Goal: Information Seeking & Learning: Learn about a topic

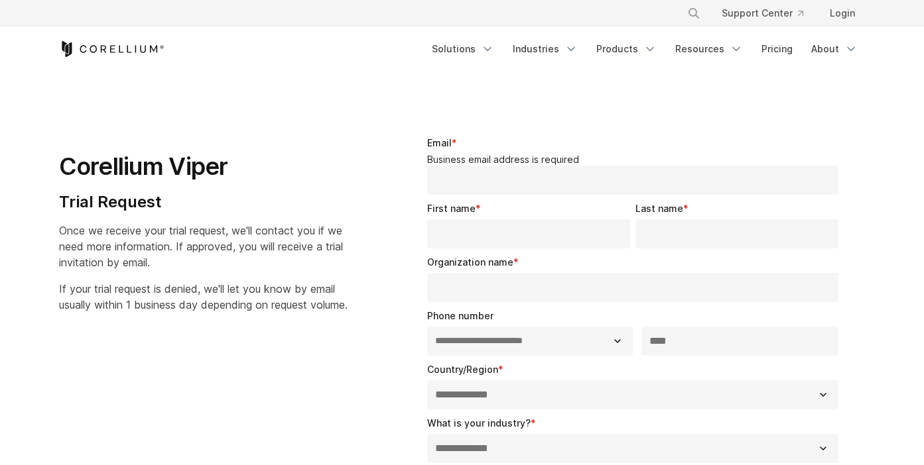
select select "**"
click at [493, 41] on link "Solutions" at bounding box center [463, 49] width 78 height 24
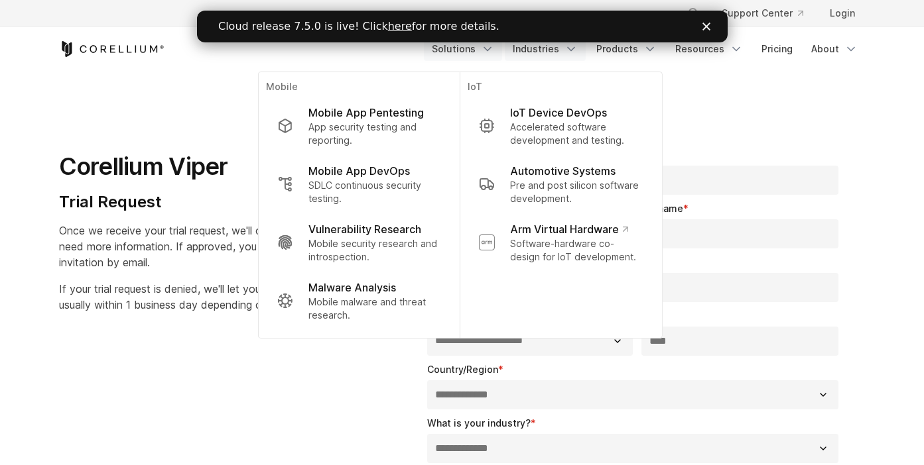
click at [552, 46] on link "Industries" at bounding box center [545, 49] width 81 height 24
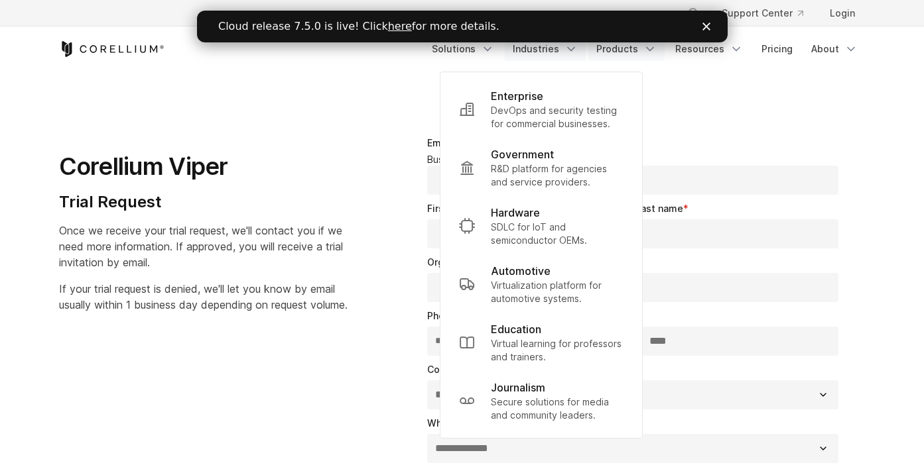
click at [601, 54] on link "Products" at bounding box center [626, 49] width 76 height 24
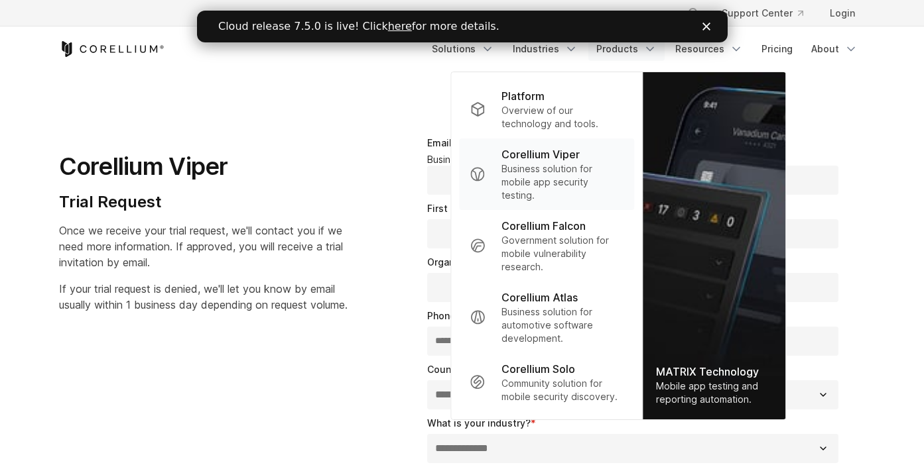
click at [548, 171] on p "Business solution for mobile app security testing." at bounding box center [562, 182] width 122 height 40
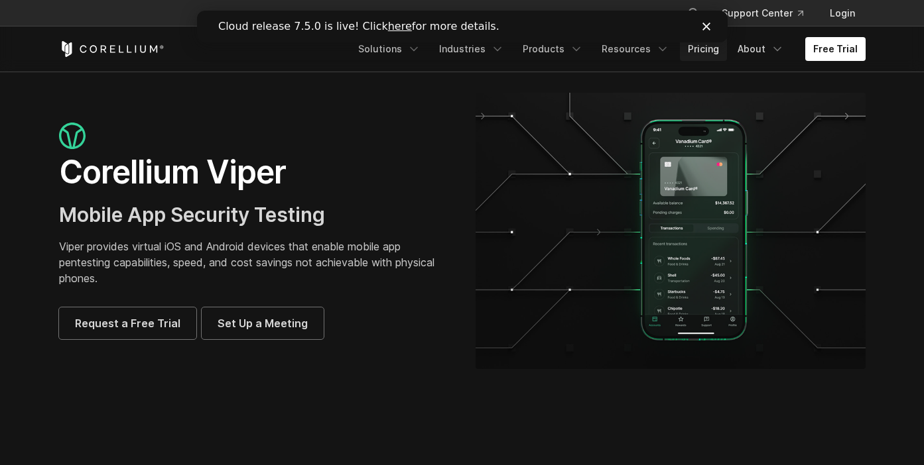
click at [706, 48] on link "Pricing" at bounding box center [703, 49] width 47 height 24
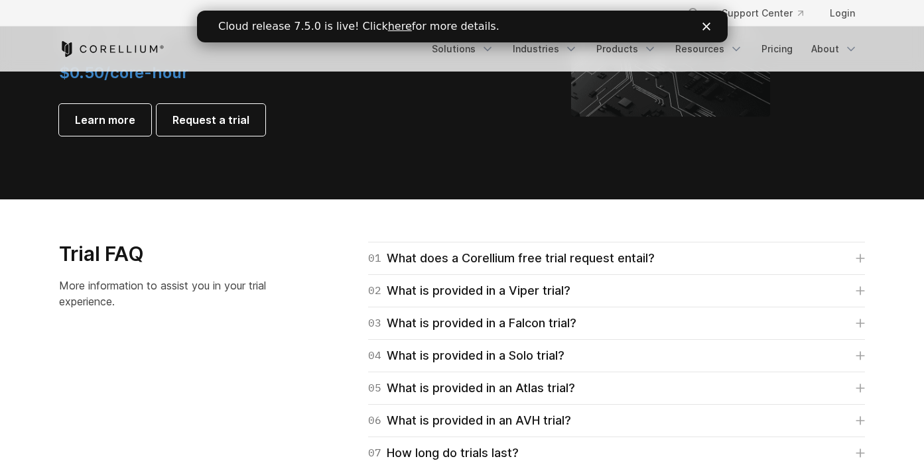
scroll to position [1759, 0]
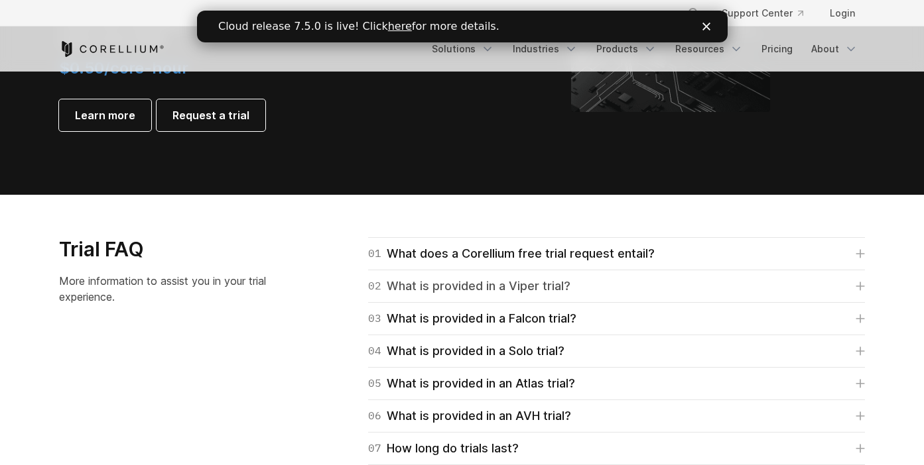
click at [562, 286] on div "02 What is provided in a Viper trial?" at bounding box center [469, 286] width 202 height 19
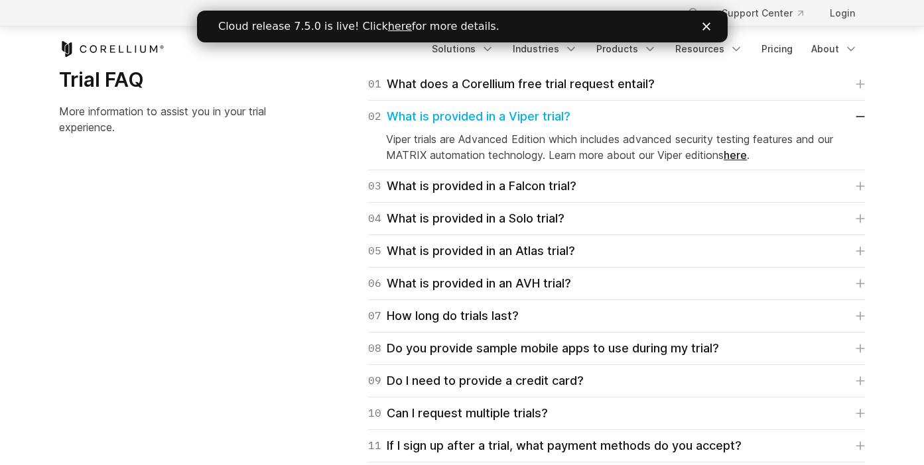
scroll to position [1934, 0]
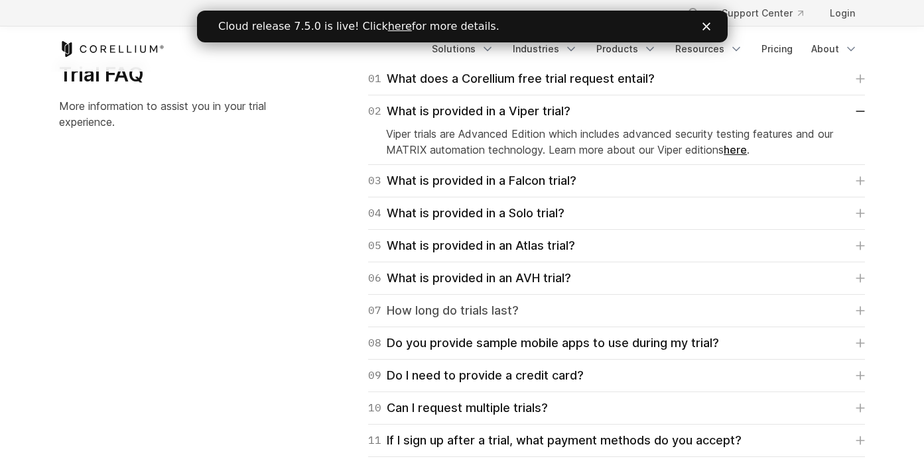
click at [481, 303] on div "07 How long do trials last?" at bounding box center [443, 311] width 151 height 19
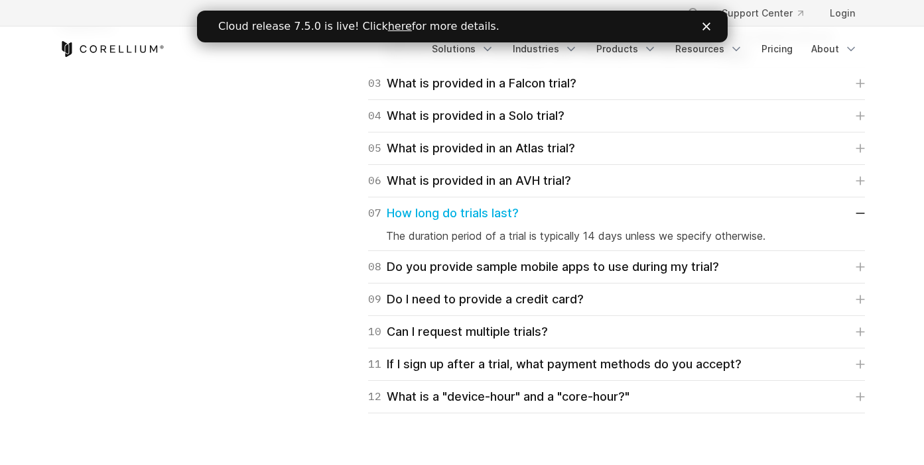
scroll to position [2040, 0]
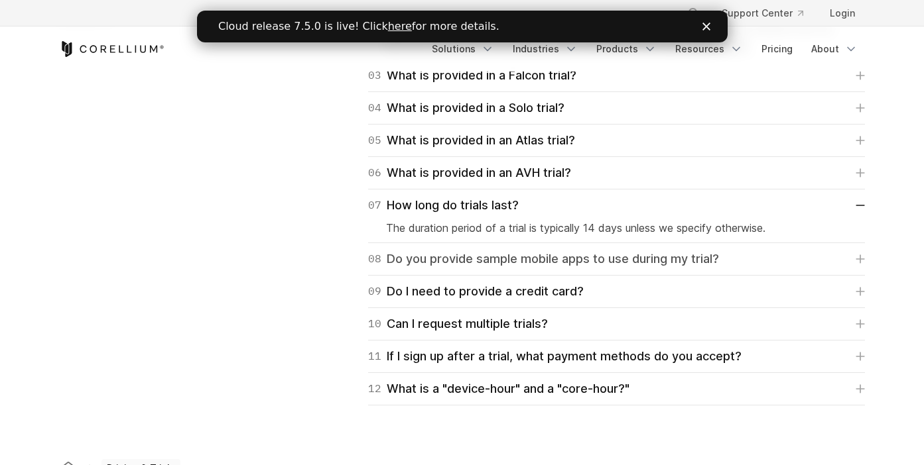
click at [416, 267] on div "08 Do you provide sample mobile apps to use during my trial?" at bounding box center [543, 259] width 351 height 19
